Goal: Transaction & Acquisition: Download file/media

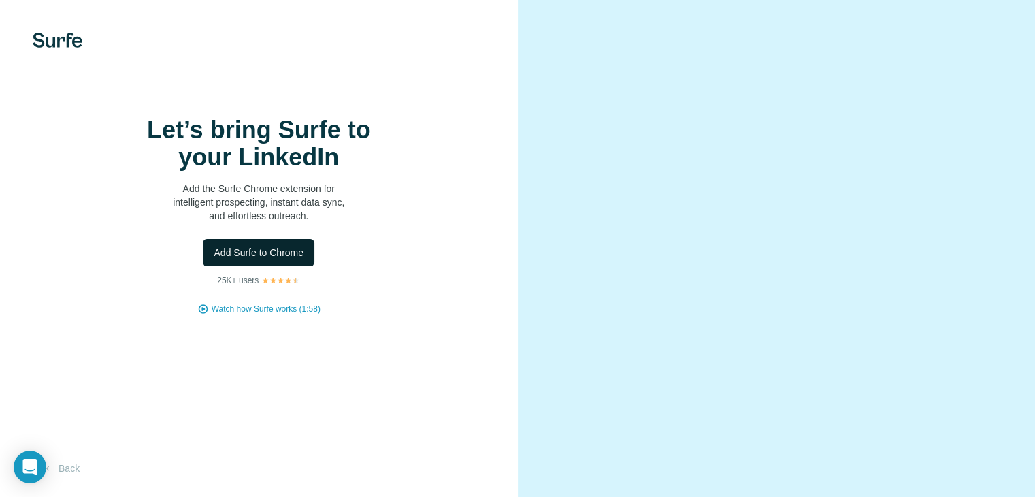
click at [257, 259] on span "Add Surfe to Chrome" at bounding box center [259, 253] width 90 height 14
